Goal: Find specific page/section: Find specific page/section

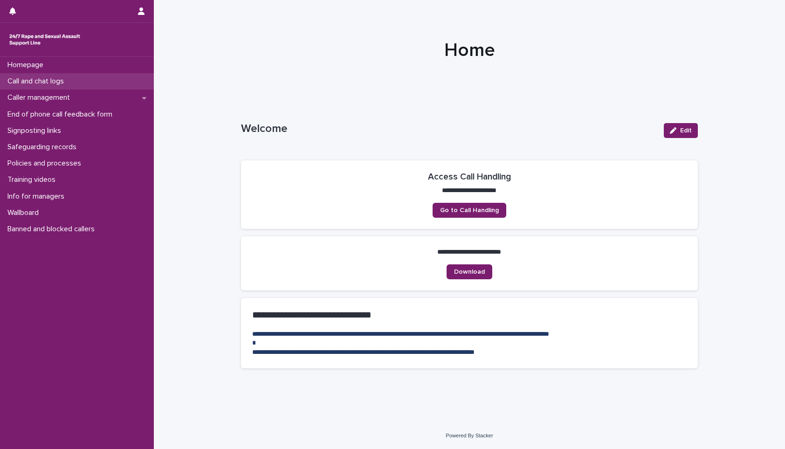
click at [59, 82] on p "Call and chat logs" at bounding box center [38, 81] width 68 height 9
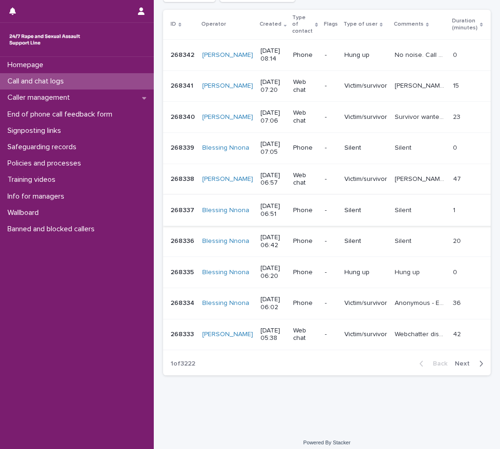
scroll to position [169, 0]
click at [468, 359] on button "Next" at bounding box center [471, 363] width 40 height 8
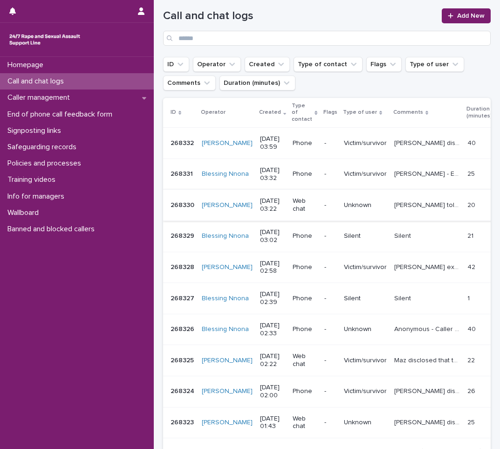
scroll to position [75, 0]
